Goal: Task Accomplishment & Management: Use online tool/utility

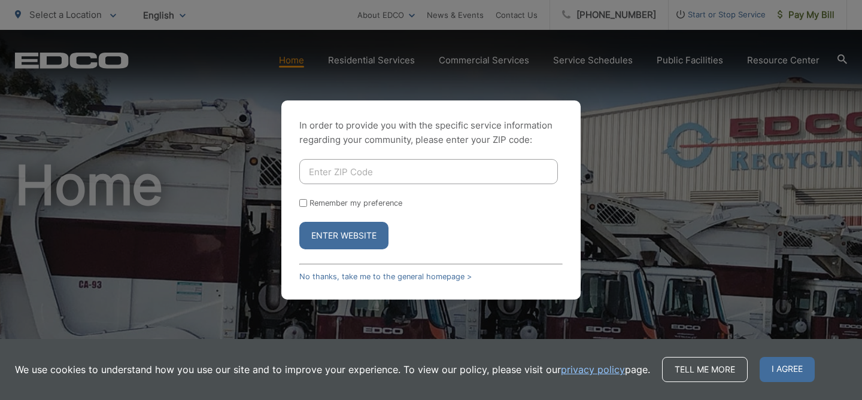
click at [372, 171] on input "Enter ZIP Code" at bounding box center [428, 171] width 259 height 25
type input "92075"
click at [303, 205] on input "Remember my preference" at bounding box center [303, 203] width 8 height 8
checkbox input "true"
click at [335, 238] on button "Enter Website" at bounding box center [343, 236] width 89 height 28
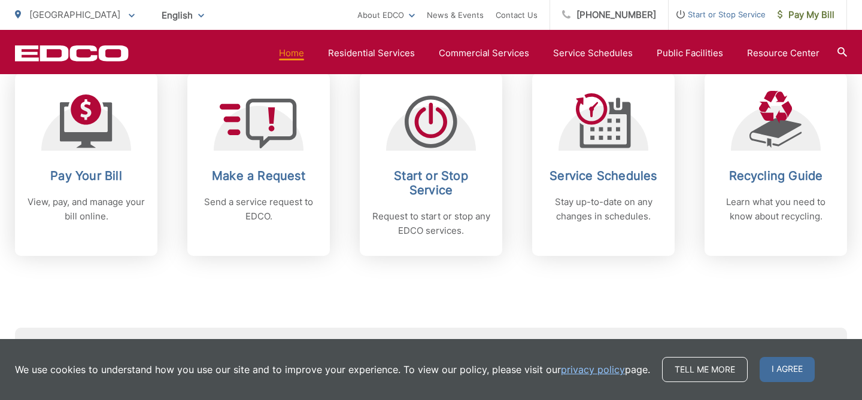
scroll to position [524, 0]
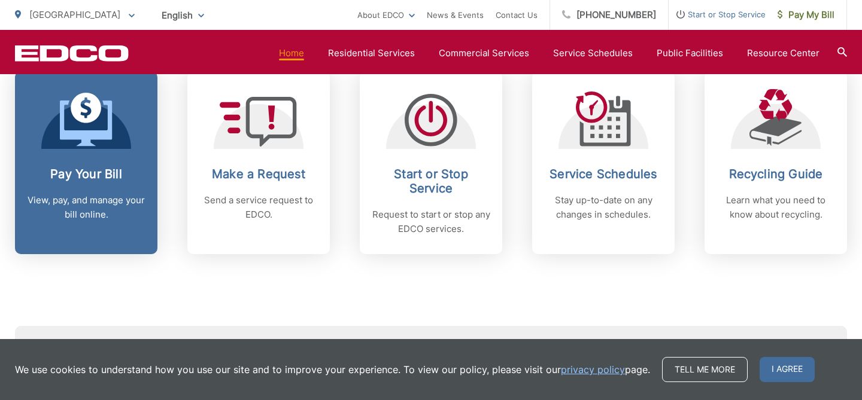
click at [123, 201] on p "View, pay, and manage your bill online." at bounding box center [86, 207] width 119 height 29
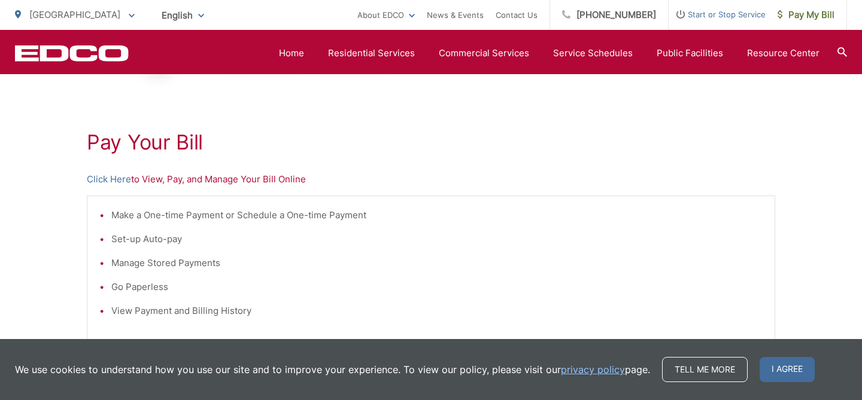
scroll to position [161, 0]
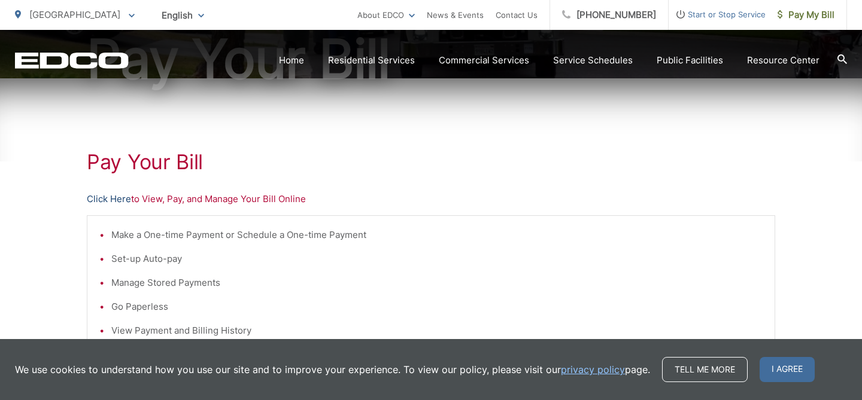
click at [112, 202] on link "Click Here" at bounding box center [109, 199] width 44 height 14
